Goal: Task Accomplishment & Management: Manage account settings

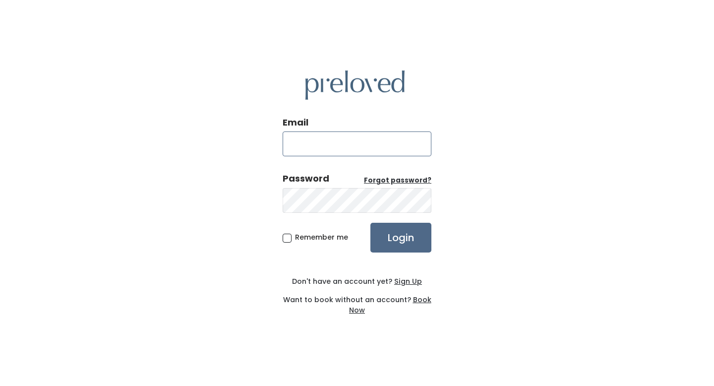
type input "aubriana.larsen@gmail.com"
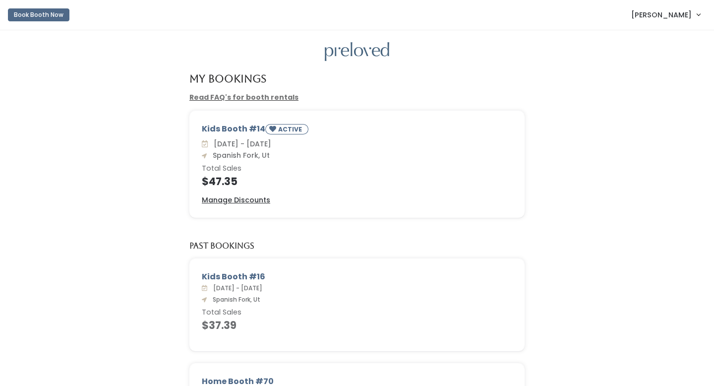
click at [655, 12] on span "Aubriana Larsen" at bounding box center [662, 14] width 61 height 11
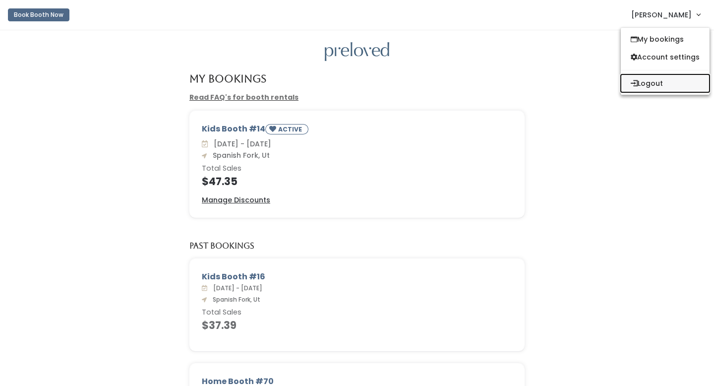
click at [641, 82] on button "Logout" at bounding box center [665, 83] width 89 height 18
